Goal: Transaction & Acquisition: Book appointment/travel/reservation

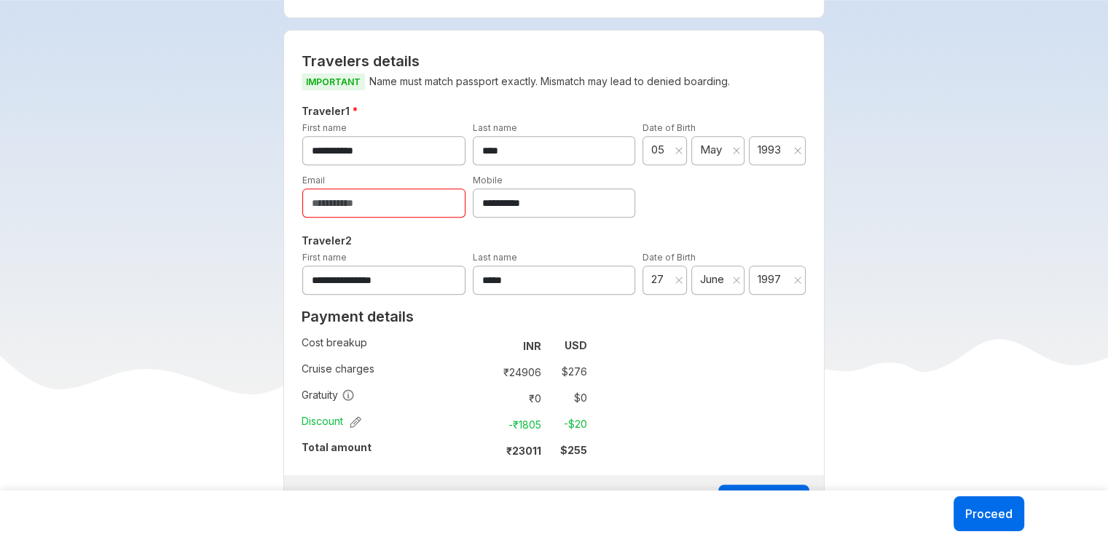
click at [419, 213] on input "email" at bounding box center [383, 203] width 163 height 29
type input "*"
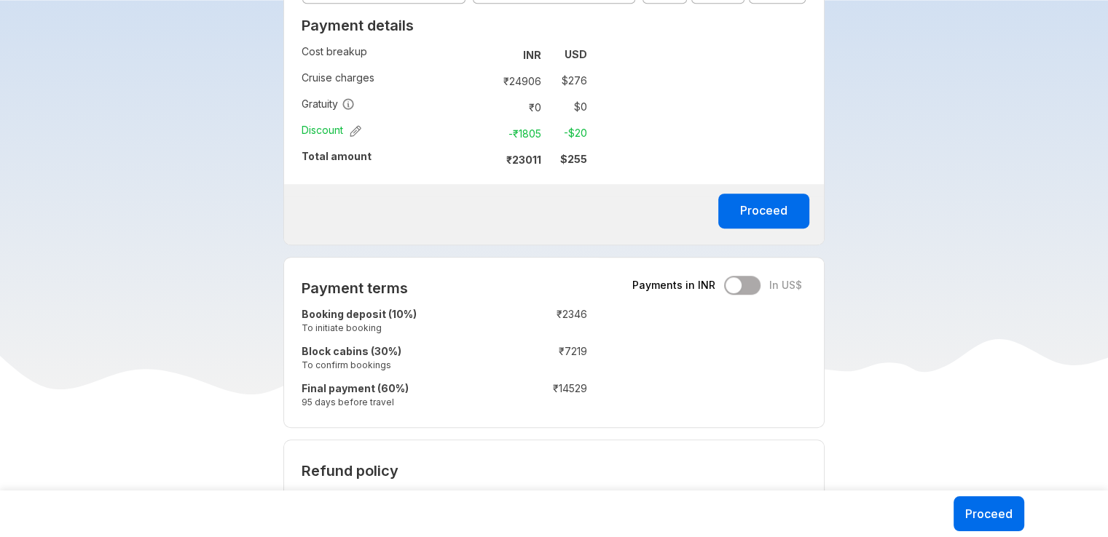
scroll to position [947, 0]
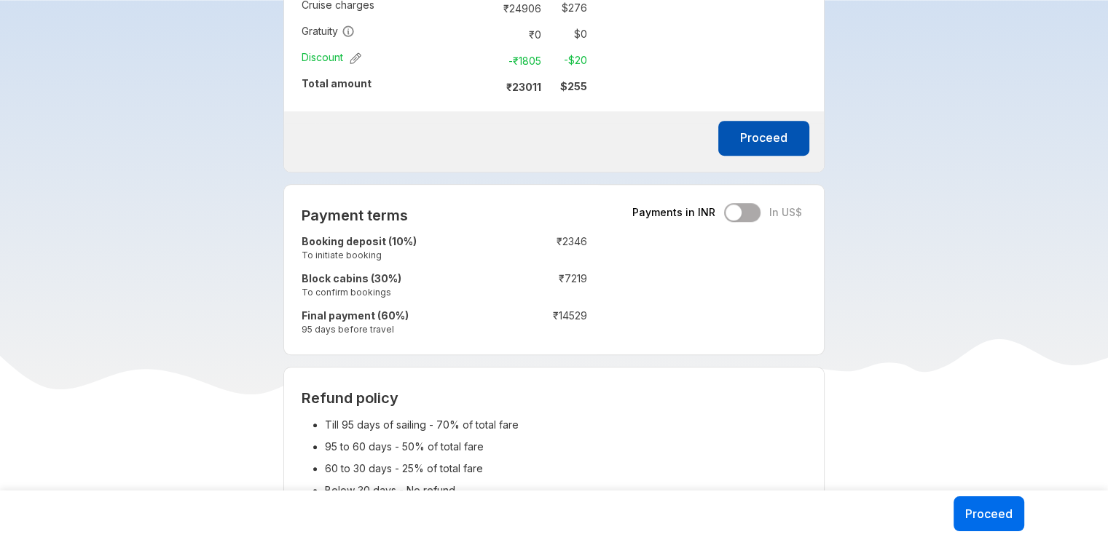
type input "**********"
click at [762, 141] on button "Proceed" at bounding box center [763, 138] width 91 height 35
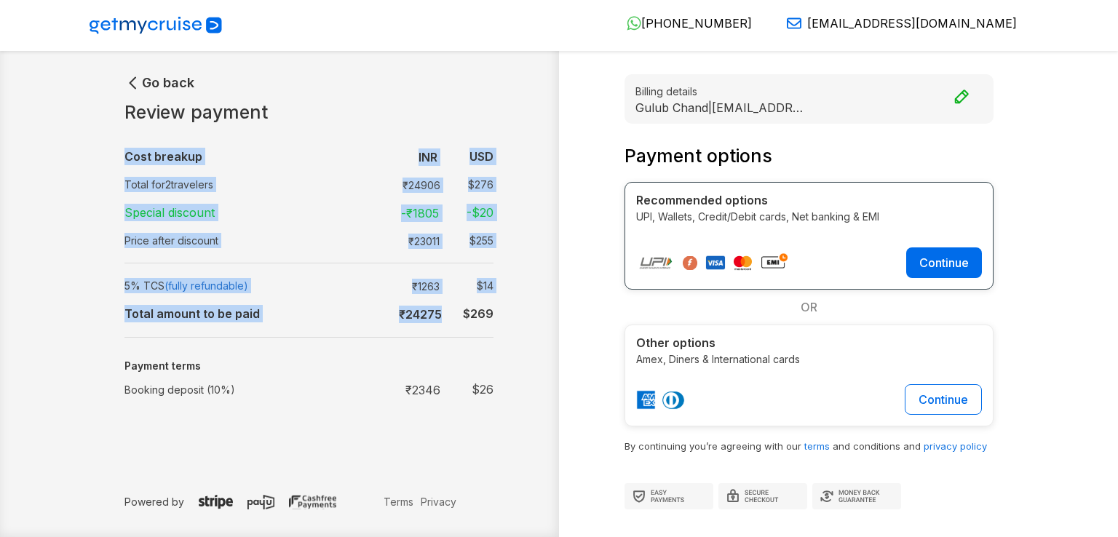
drag, startPoint x: 459, startPoint y: 312, endPoint x: 508, endPoint y: 315, distance: 48.2
click at [508, 315] on div "Go back Review payment Cost breakup : INR USD Total for 2 travelers : ₹ 24906 $…" at bounding box center [323, 291] width 471 height 435
click at [521, 327] on div "Go back Review payment Cost breakup : INR USD Total for 2 travelers : ₹ 24906 $…" at bounding box center [323, 291] width 471 height 435
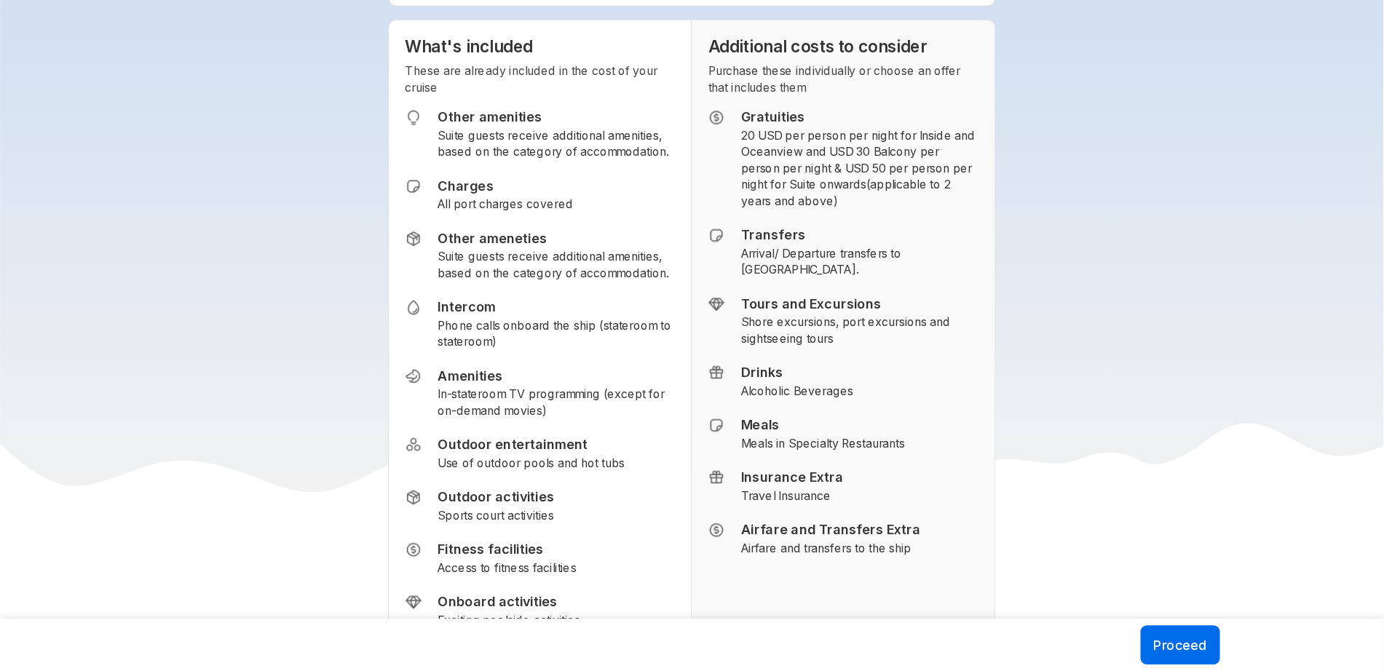
scroll to position [1816, 0]
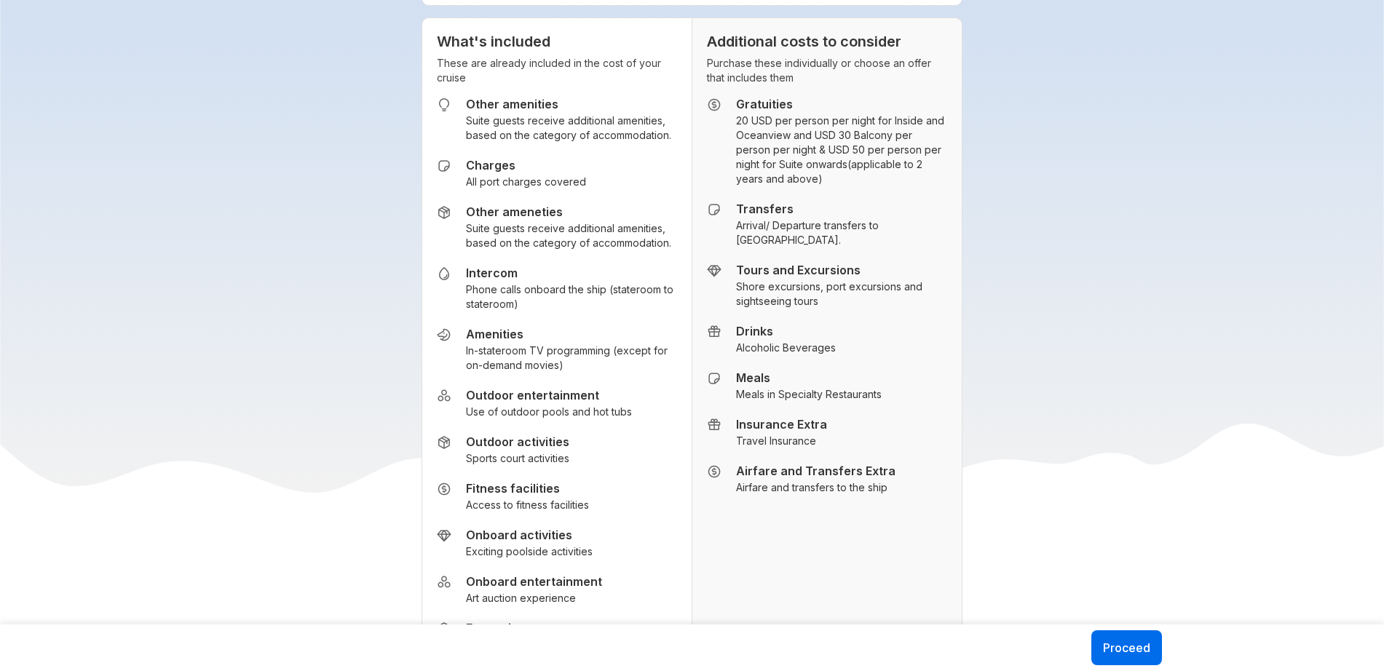
drag, startPoint x: 1070, startPoint y: 3, endPoint x: 976, endPoint y: 342, distance: 351.9
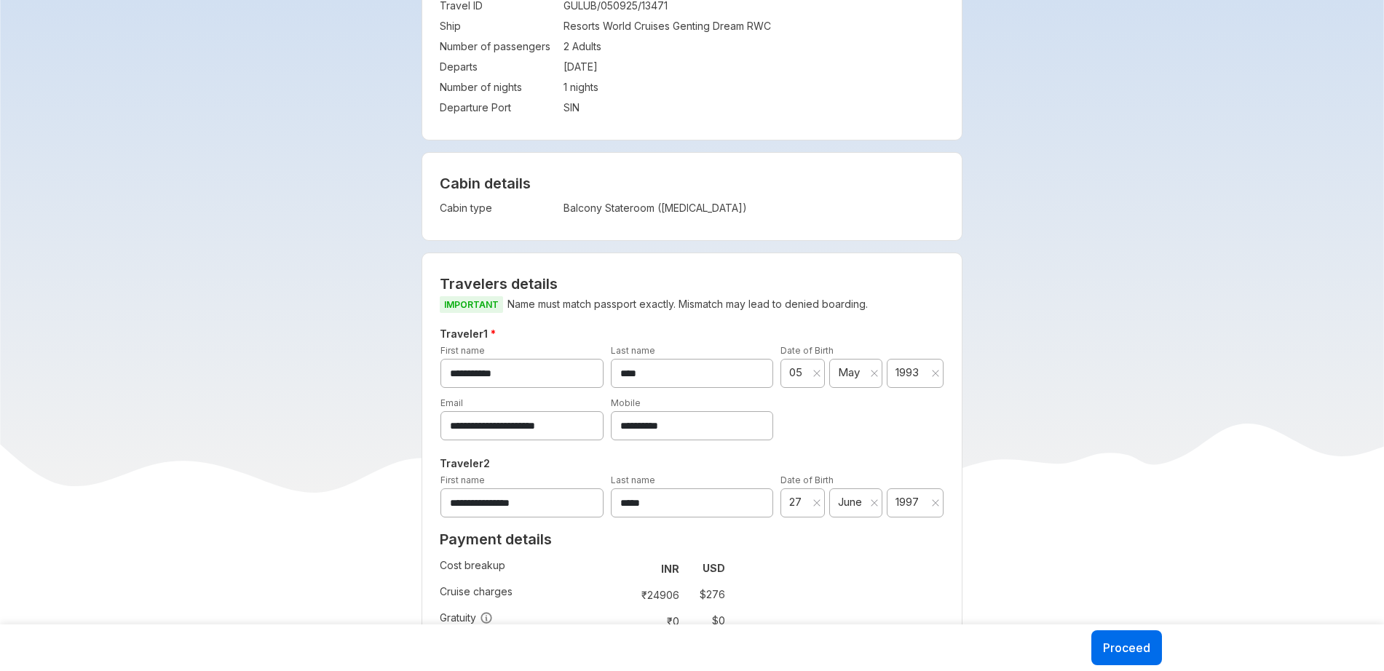
scroll to position [633, 0]
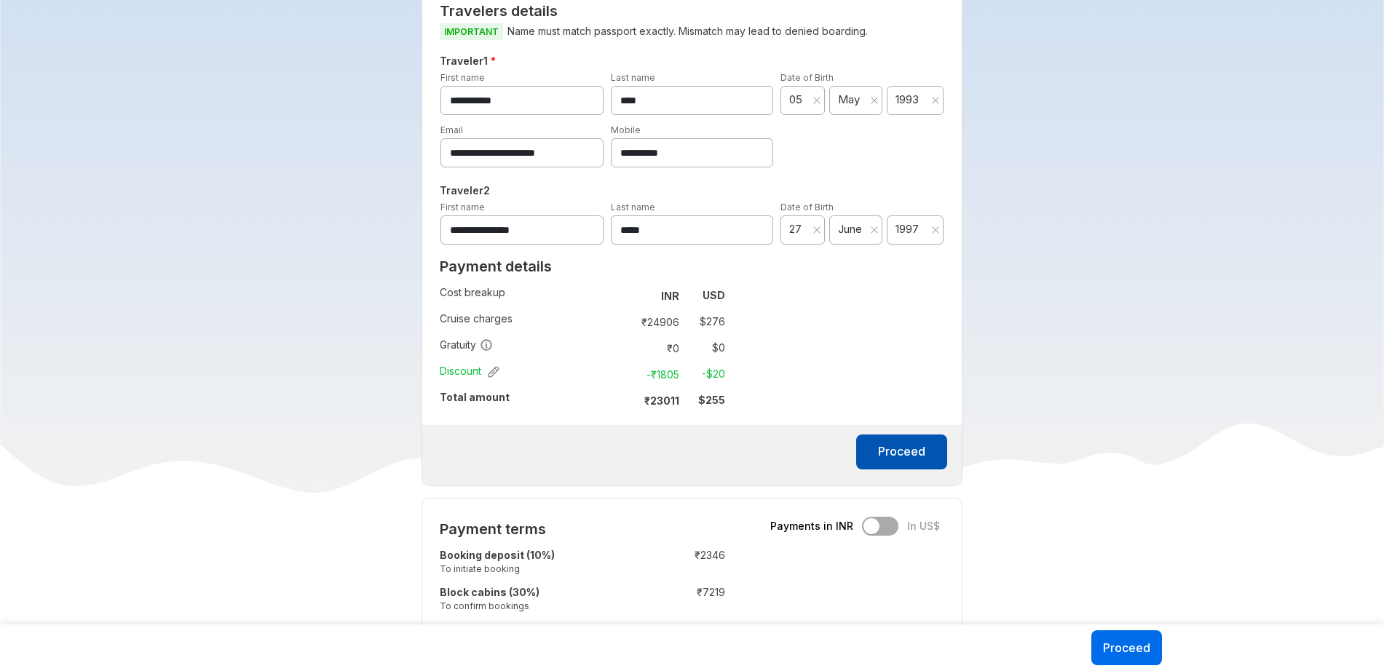
click at [893, 457] on button "Proceed" at bounding box center [901, 452] width 91 height 35
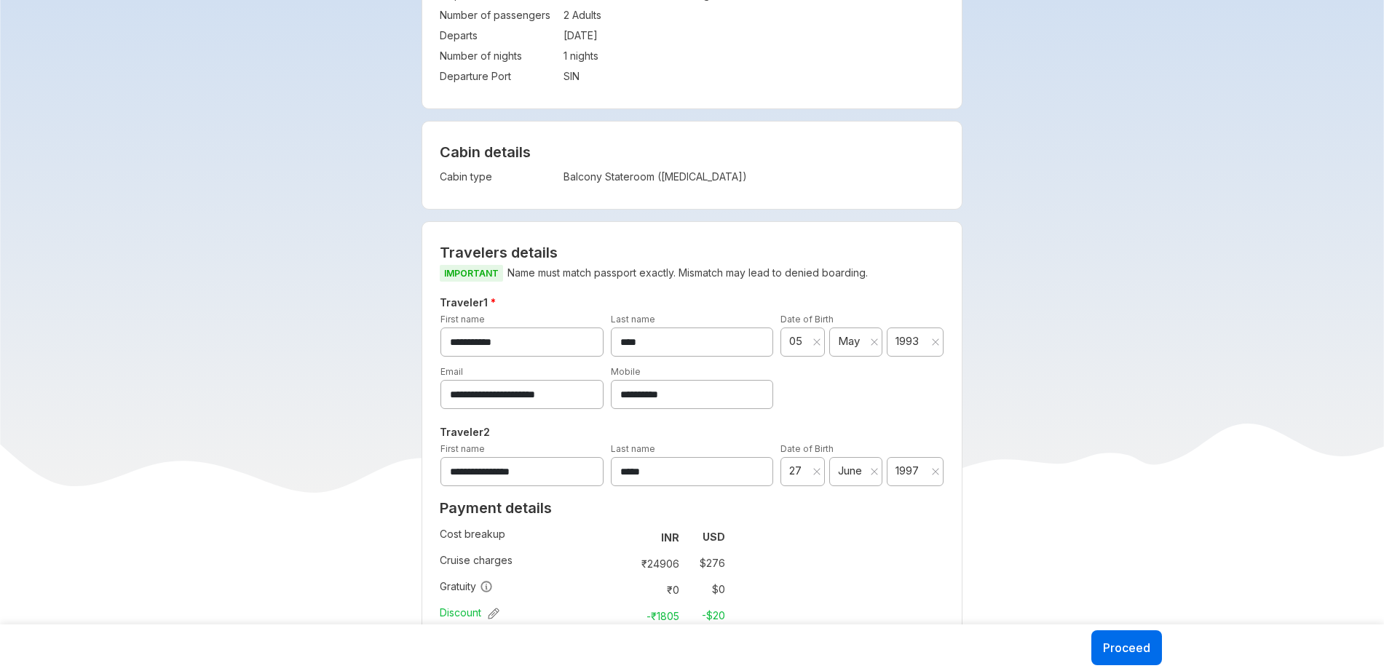
scroll to position [493, 0]
